Goal: Task Accomplishment & Management: Use online tool/utility

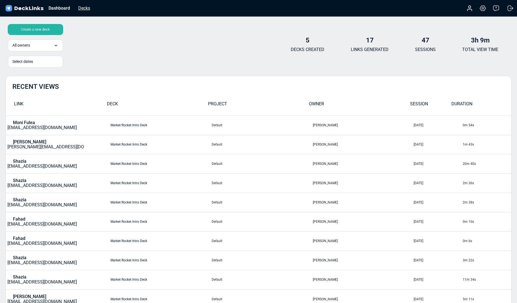
click at [85, 9] on div "Decks" at bounding box center [84, 8] width 17 height 7
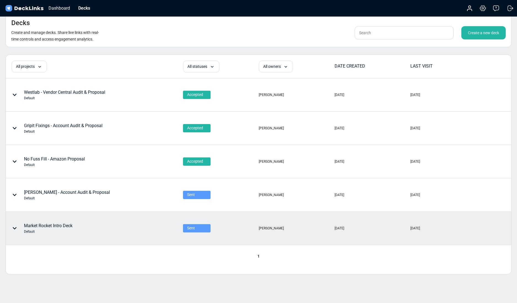
click at [39, 225] on div "Market Rocket Intro Deck Default" at bounding box center [48, 228] width 49 height 12
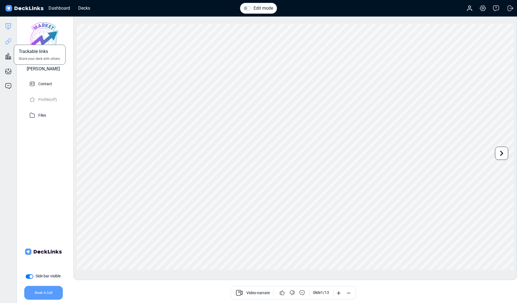
click at [6, 39] on icon at bounding box center [8, 41] width 7 height 7
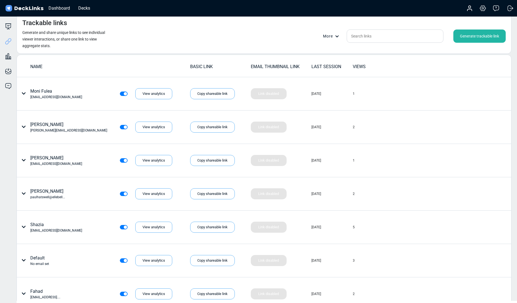
click at [480, 33] on div "Generate trackable link" at bounding box center [479, 35] width 52 height 13
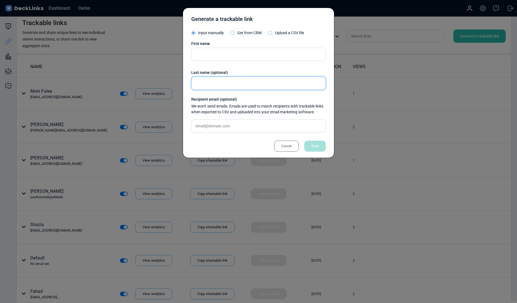
click at [223, 83] on input "text" at bounding box center [258, 83] width 134 height 13
paste input "[PERSON_NAME]"
type input "[PERSON_NAME]"
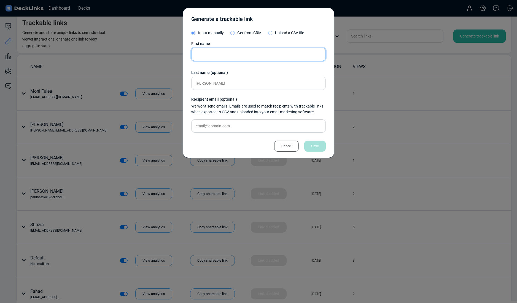
click at [211, 53] on input "text" at bounding box center [258, 54] width 134 height 13
type input "[PERSON_NAME]"
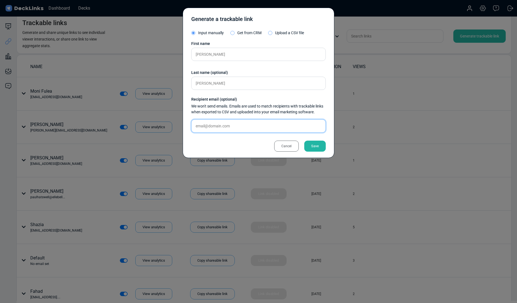
click at [228, 123] on input "text" at bounding box center [258, 125] width 134 height 13
paste input "[PERSON_NAME][EMAIL_ADDRESS][DOMAIN_NAME]"
type input "[PERSON_NAME][EMAIL_ADDRESS][DOMAIN_NAME]"
click at [312, 147] on div "Save" at bounding box center [314, 146] width 21 height 11
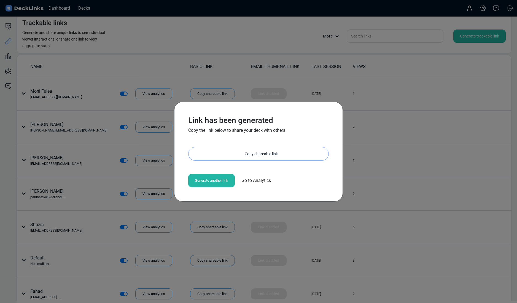
click at [252, 152] on div "Copy shareable link" at bounding box center [261, 153] width 134 height 13
